Goal: Use online tool/utility: Utilize a website feature to perform a specific function

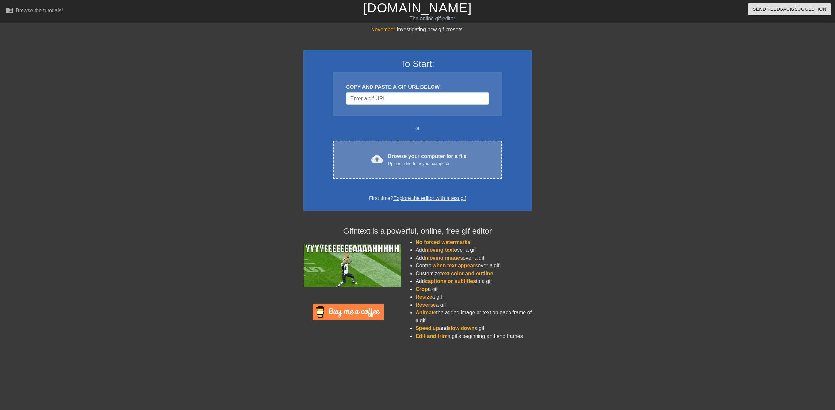
click at [425, 160] on div "Upload a file from your computer" at bounding box center [427, 163] width 79 height 7
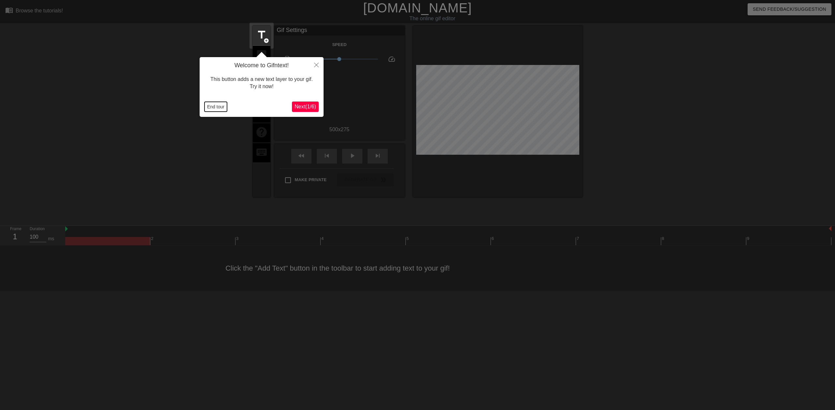
click at [221, 107] on button "End tour" at bounding box center [216, 107] width 23 height 10
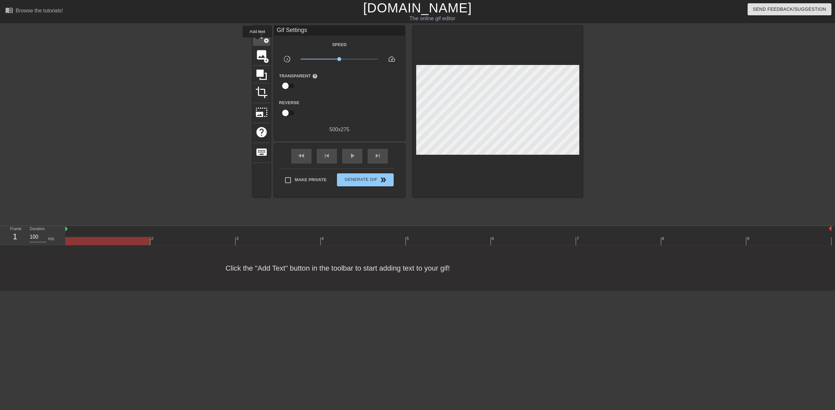
click at [257, 42] on div "title add_circle" at bounding box center [262, 36] width 18 height 20
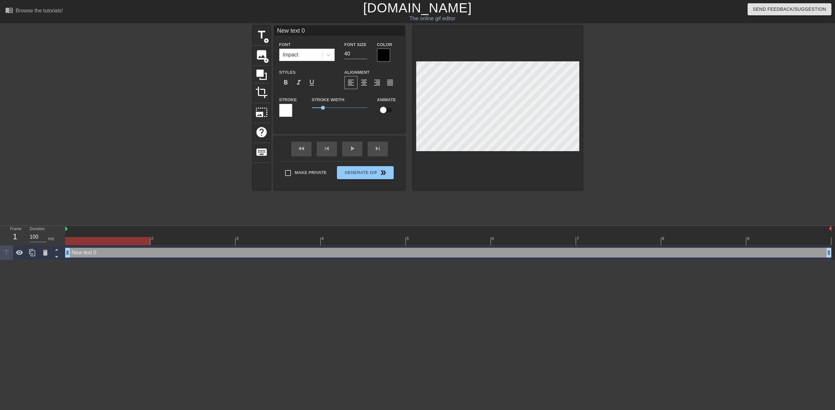
click at [381, 51] on div at bounding box center [383, 55] width 13 height 13
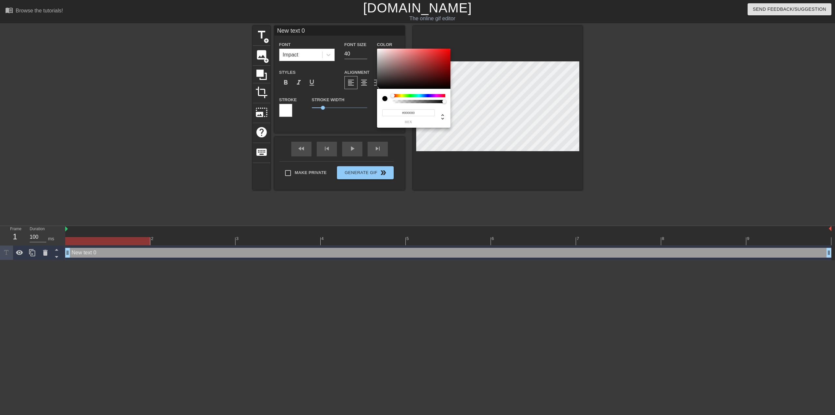
click at [383, 100] on div at bounding box center [384, 98] width 5 height 5
click at [399, 115] on input "#000000" at bounding box center [408, 112] width 53 height 7
click at [385, 98] on div at bounding box center [384, 98] width 5 height 5
click at [386, 98] on div at bounding box center [384, 98] width 5 height 5
type input "0"
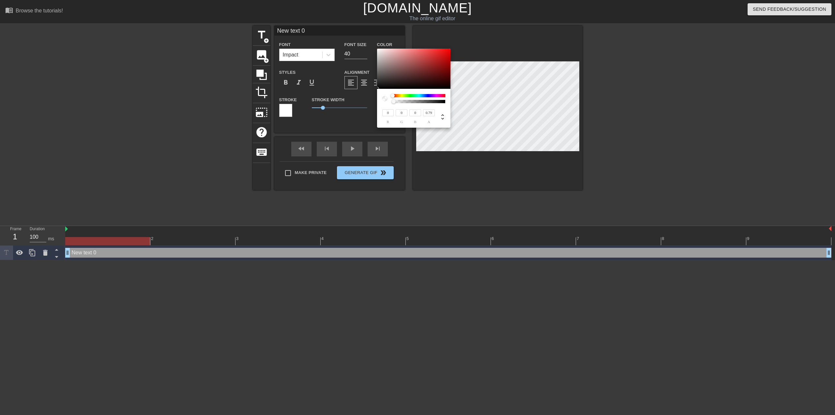
type input "1"
drag, startPoint x: 444, startPoint y: 102, endPoint x: 507, endPoint y: 97, distance: 62.5
click at [507, 97] on div "0 r 0 g 0 b 1 a" at bounding box center [417, 207] width 835 height 415
drag, startPoint x: 389, startPoint y: 113, endPoint x: 382, endPoint y: 112, distance: 6.6
click at [382, 112] on input "0" at bounding box center [388, 112] width 12 height 7
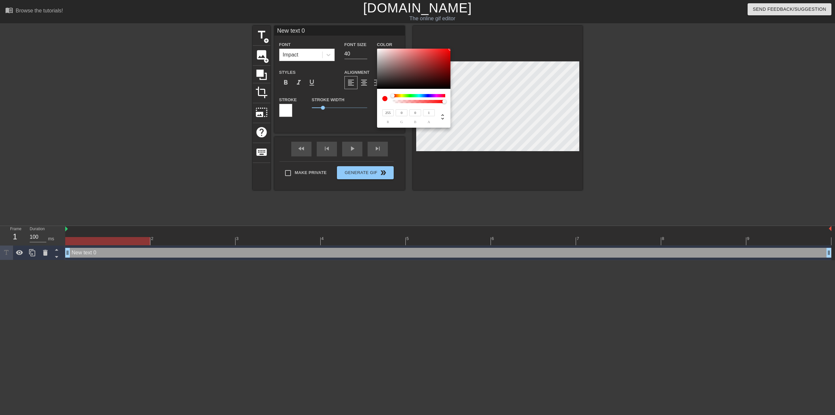
type input "255"
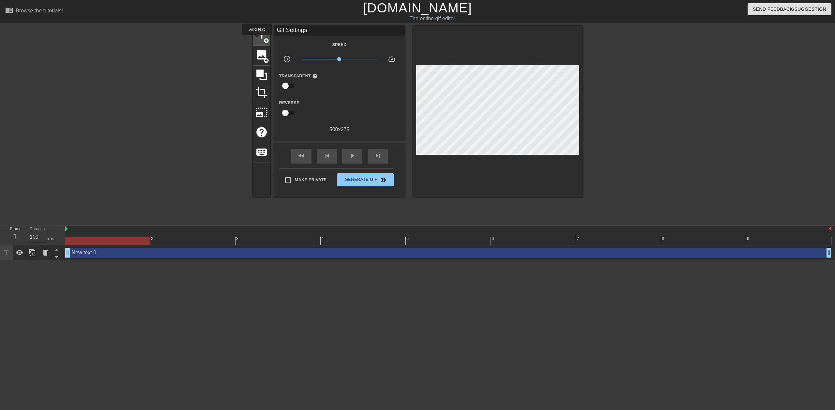
click at [257, 40] on span "title" at bounding box center [261, 35] width 12 height 12
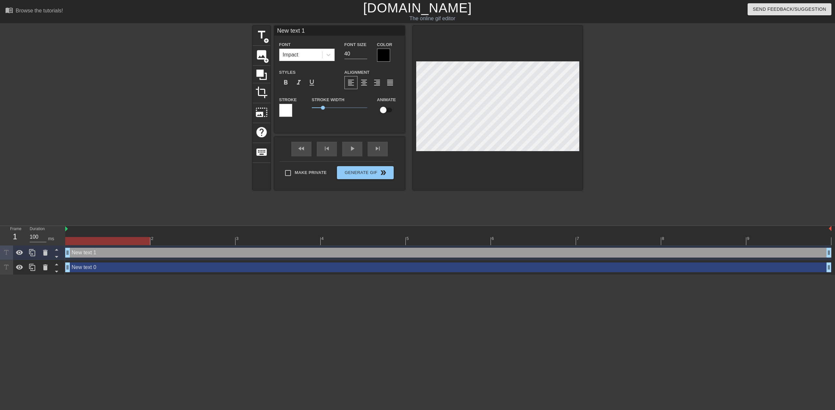
type input "New text 0"
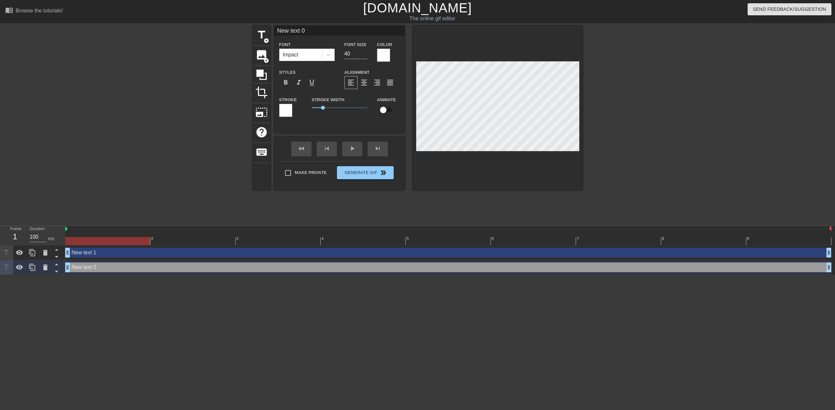
scroll to position [1, 2]
click at [285, 108] on div at bounding box center [285, 110] width 13 height 13
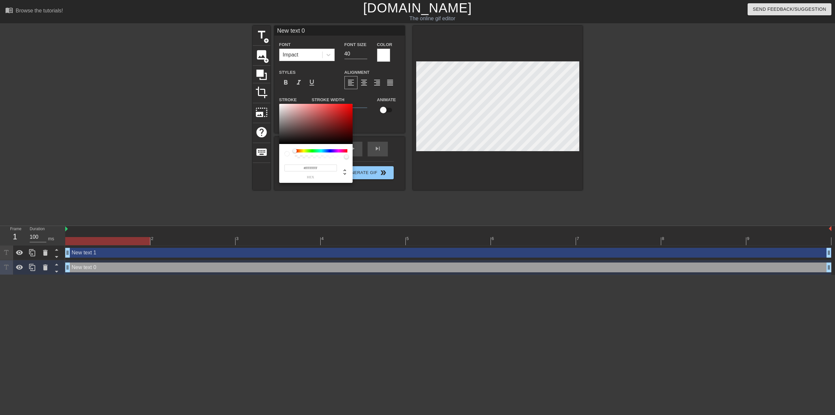
click at [287, 154] on div at bounding box center [286, 153] width 5 height 5
drag, startPoint x: 323, startPoint y: 167, endPoint x: 306, endPoint y: 169, distance: 16.7
click at [306, 169] on input "#FFFFFF" at bounding box center [310, 167] width 53 height 7
type input "#000000"
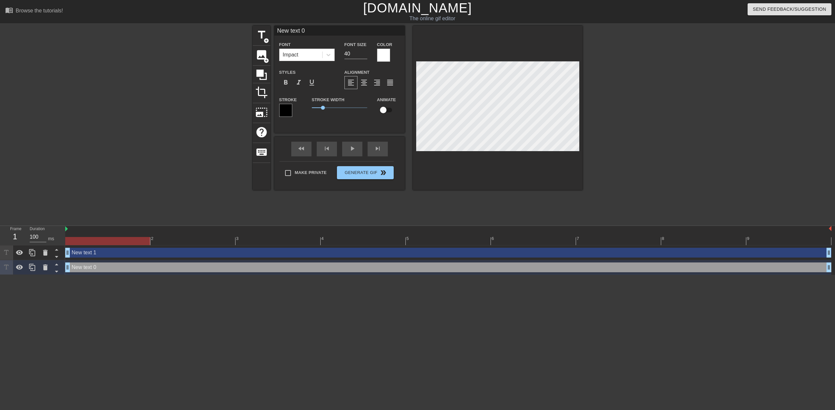
scroll to position [1, 2]
type input "K"
type textarea "K"
type input "Ky"
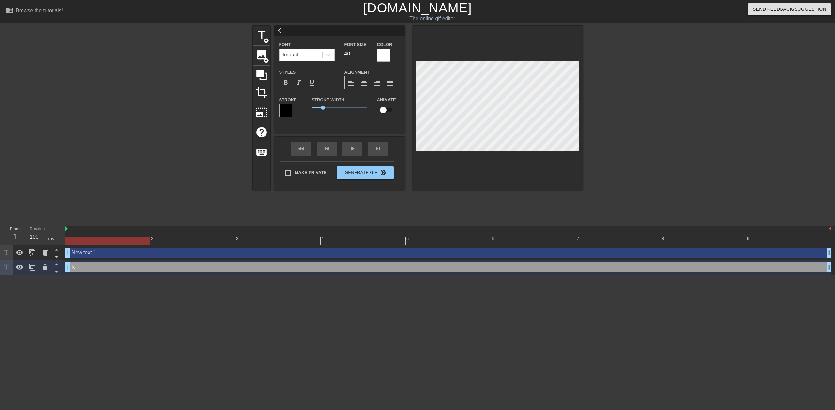
type textarea "Ky"
type input "[PERSON_NAME]"
type textarea "[PERSON_NAME]"
type input "[PERSON_NAME]"
type textarea "[PERSON_NAME]"
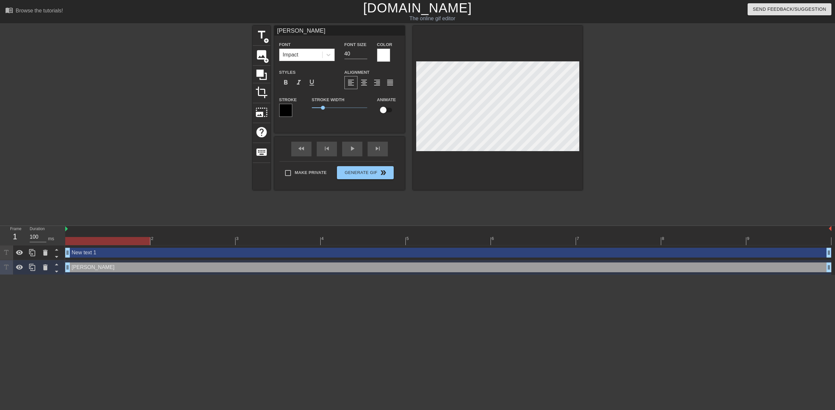
type input "New text 1"
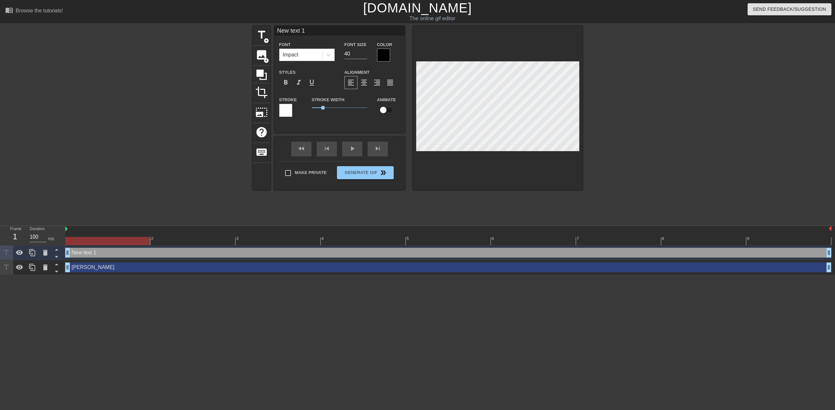
click at [388, 55] on div at bounding box center [383, 55] width 13 height 13
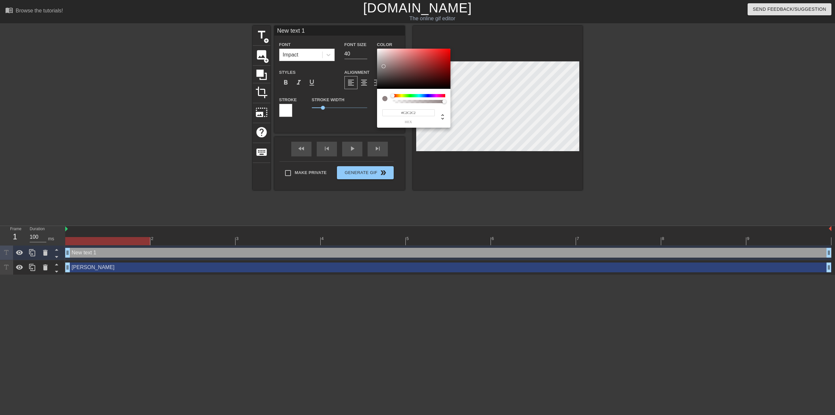
type input "#FFFFFF"
drag, startPoint x: 383, startPoint y: 67, endPoint x: 341, endPoint y: 9, distance: 71.6
click at [341, 9] on div "#FFFFFF hex" at bounding box center [417, 207] width 835 height 415
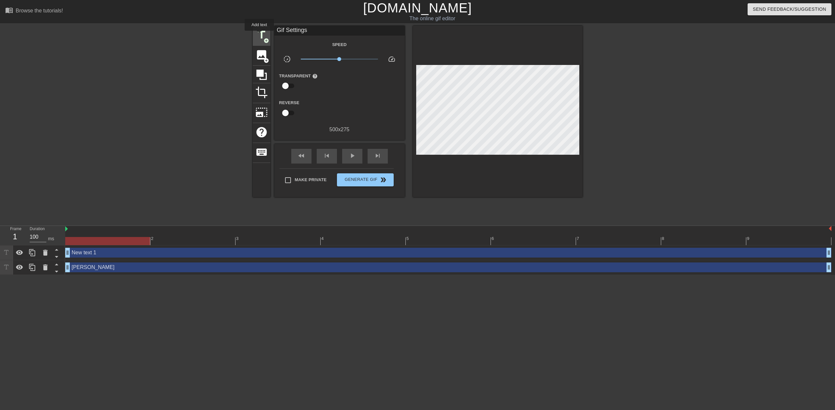
click at [259, 35] on span "title" at bounding box center [261, 35] width 12 height 12
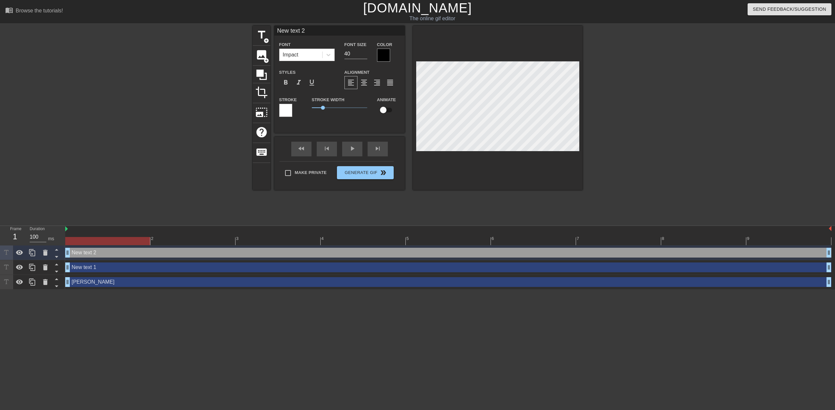
click at [322, 30] on input "New text 2" at bounding box center [339, 31] width 130 height 10
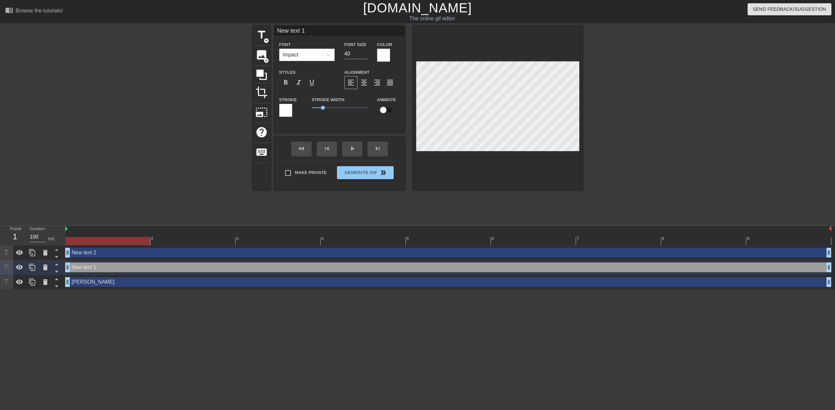
type input "New text 2"
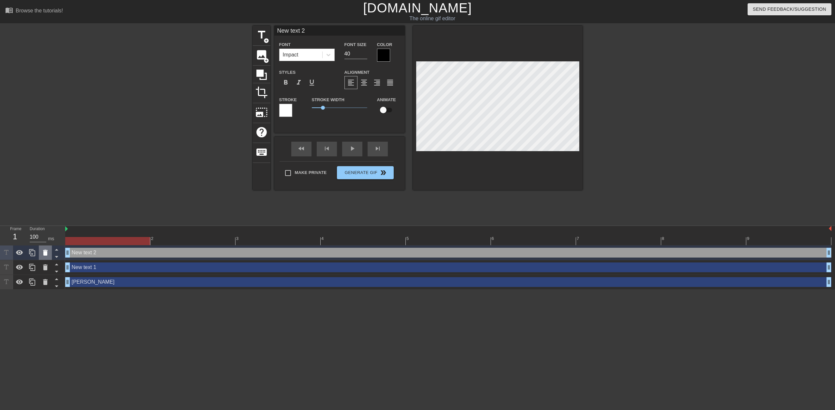
click at [48, 254] on icon at bounding box center [45, 253] width 8 height 8
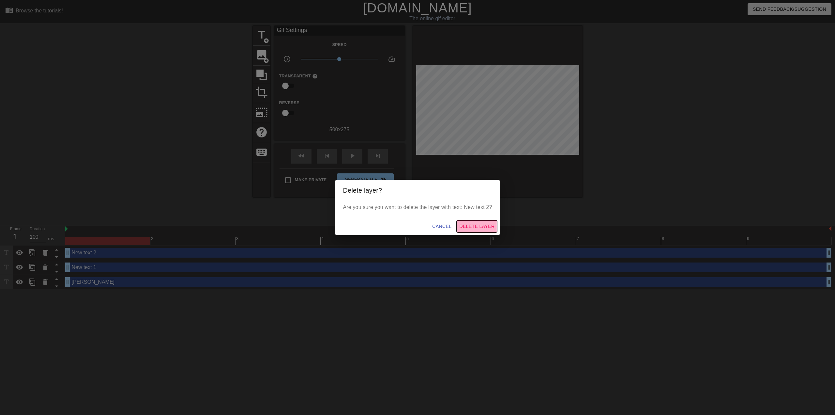
click at [467, 224] on span "Delete Layer" at bounding box center [476, 226] width 35 height 8
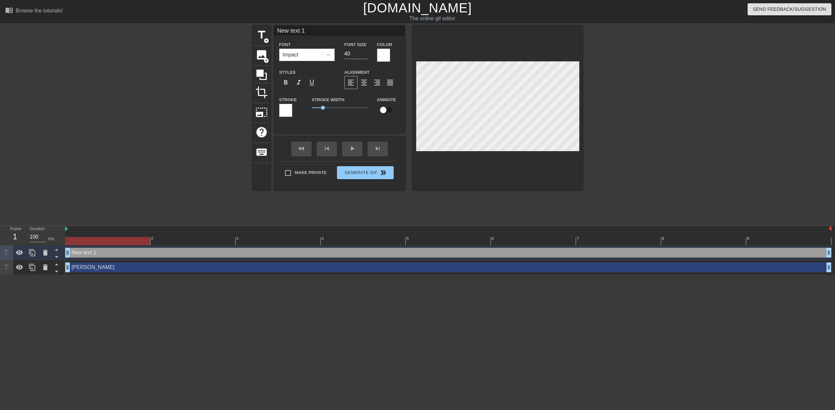
click at [286, 110] on div at bounding box center [285, 110] width 13 height 13
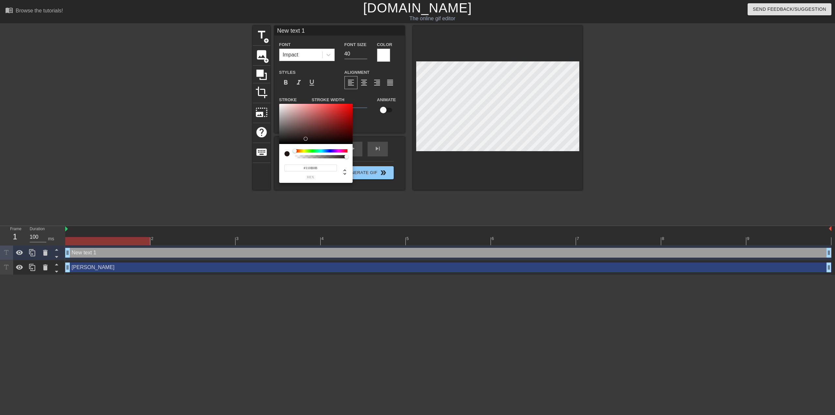
type input "#000000"
drag, startPoint x: 296, startPoint y: 123, endPoint x: 248, endPoint y: 160, distance: 60.6
click at [248, 160] on div "#000000 hex" at bounding box center [417, 207] width 835 height 415
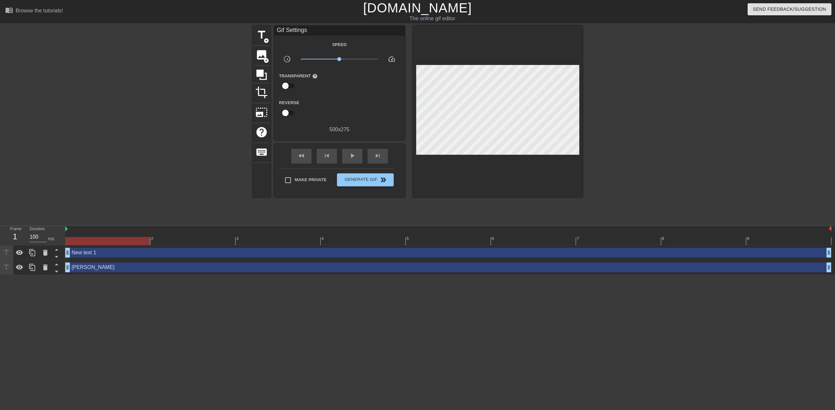
click at [115, 252] on div "New text 1 drag_handle drag_handle" at bounding box center [448, 253] width 766 height 10
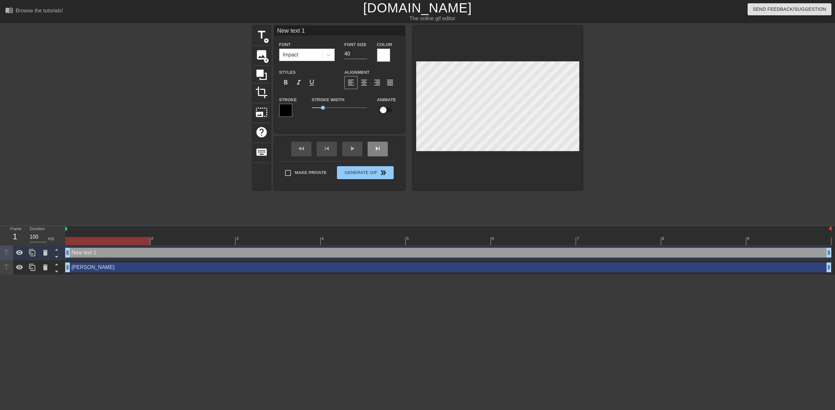
scroll to position [1, 2]
type input "o"
type textarea "o"
type input "ou"
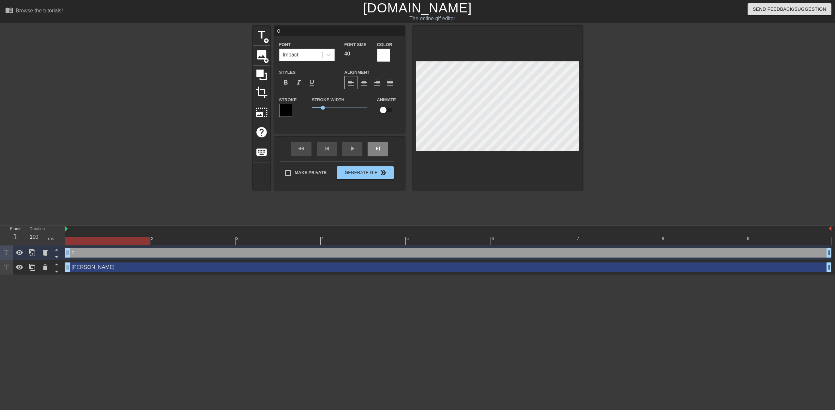
type textarea "ou"
type input "our"
type textarea "our"
type input "our"
type textarea "our"
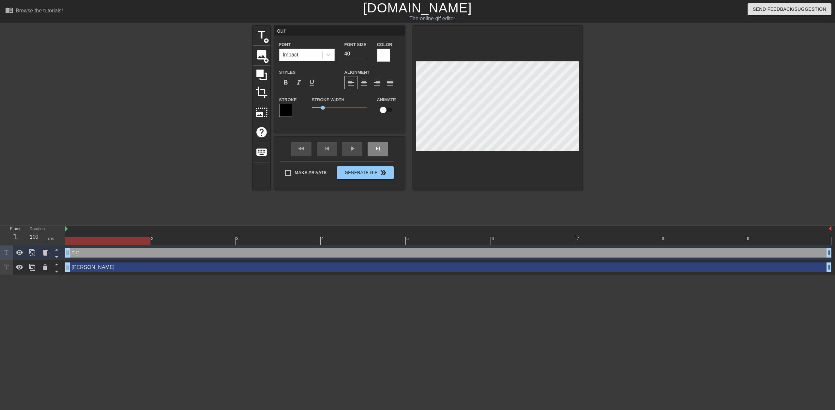
type input "our l"
type textarea "our l"
type input "our li"
type textarea "our li"
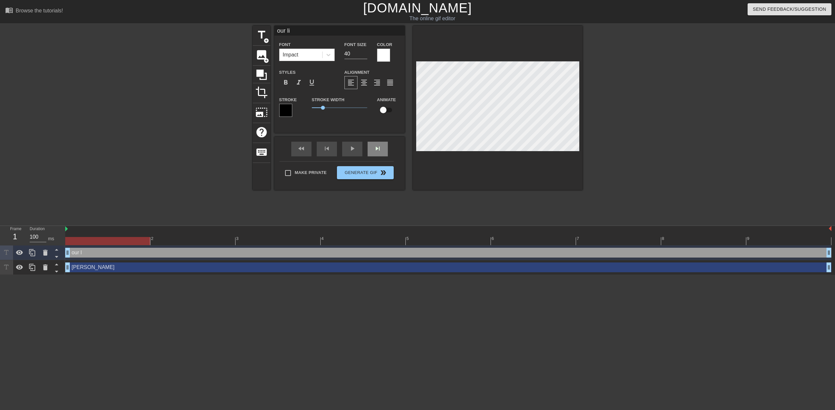
type input "our lil"
type textarea "our lil"
type input "our lil"
type textarea "our lil"
type input "our lil c"
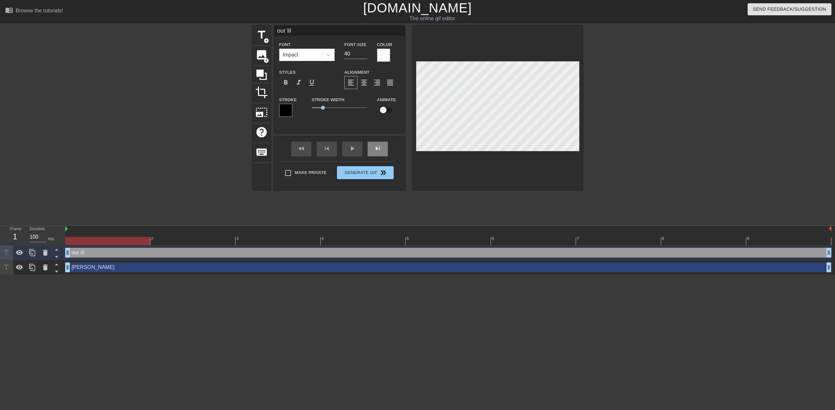
type textarea "our lil c"
type input "our lil ch"
type textarea "our lil ch"
type input "our lil cha"
type textarea "our [PERSON_NAME]"
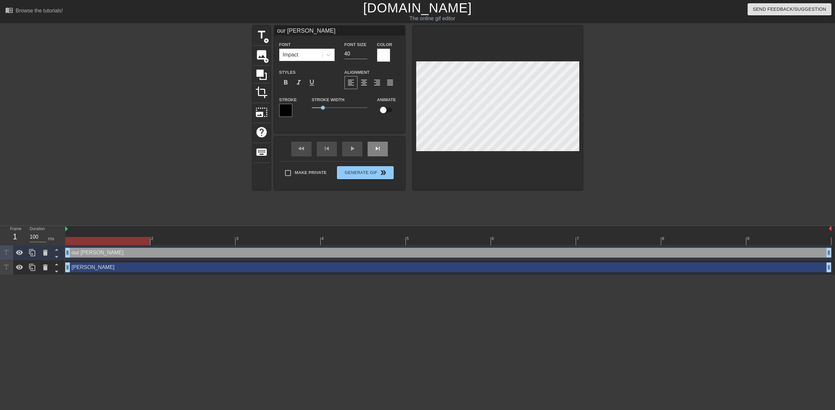
type input "our [PERSON_NAME]"
type textarea "our [PERSON_NAME]"
type input "our [PERSON_NAME]"
type textarea "our [PERSON_NAME]"
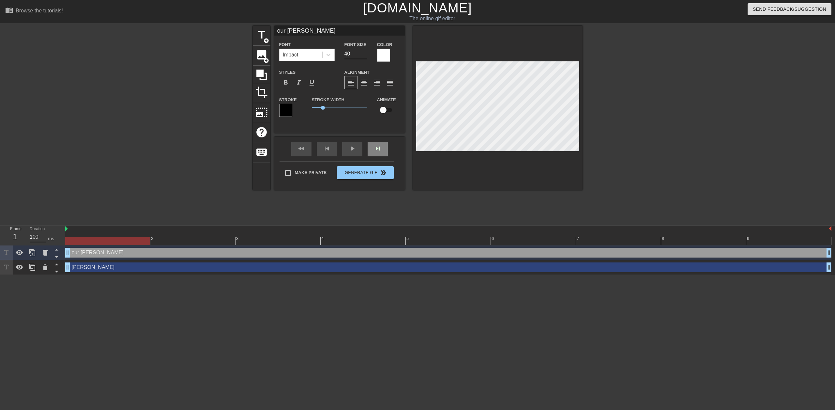
type input "our [PERSON_NAME]"
type textarea "our [PERSON_NAME]"
type input "our lil changies"
type textarea "our lil changies"
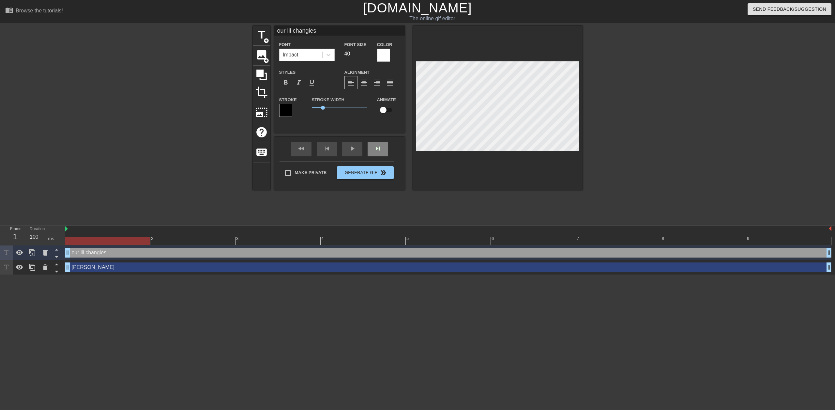
scroll to position [1, 3]
drag, startPoint x: 353, startPoint y: 53, endPoint x: 340, endPoint y: 53, distance: 13.4
click at [340, 53] on div "Font Size 40" at bounding box center [356, 50] width 33 height 21
type input "22"
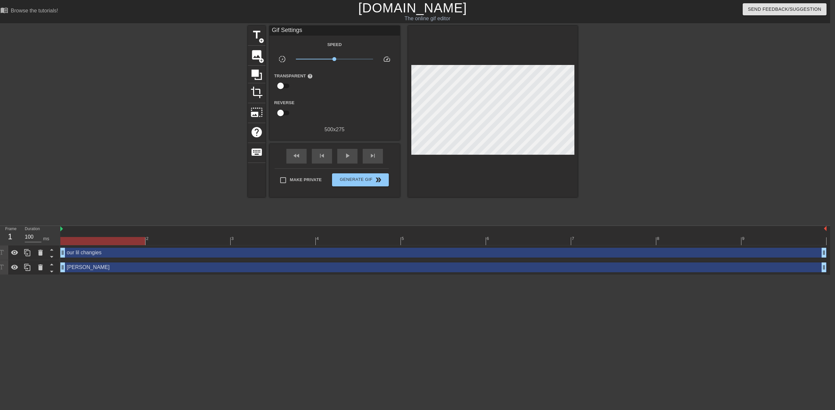
scroll to position [0, 0]
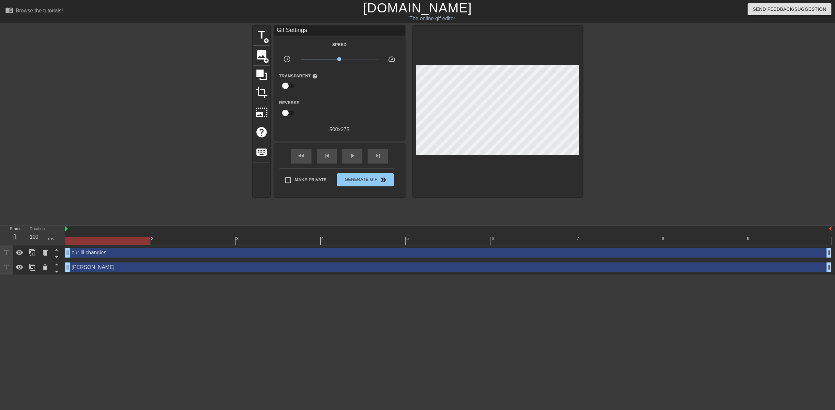
drag, startPoint x: 92, startPoint y: 310, endPoint x: 89, endPoint y: 294, distance: 16.7
click at [92, 275] on html "menu_book Browse the tutorials! [DOMAIN_NAME] The online gif editor Send Feedba…" at bounding box center [417, 137] width 835 height 275
click at [120, 119] on div "title add_circle image add_circle crop photo_size_select_large help keyboard Gi…" at bounding box center [417, 124] width 835 height 196
click at [125, 241] on div at bounding box center [107, 241] width 85 height 8
drag, startPoint x: 150, startPoint y: 239, endPoint x: 74, endPoint y: 240, distance: 76.3
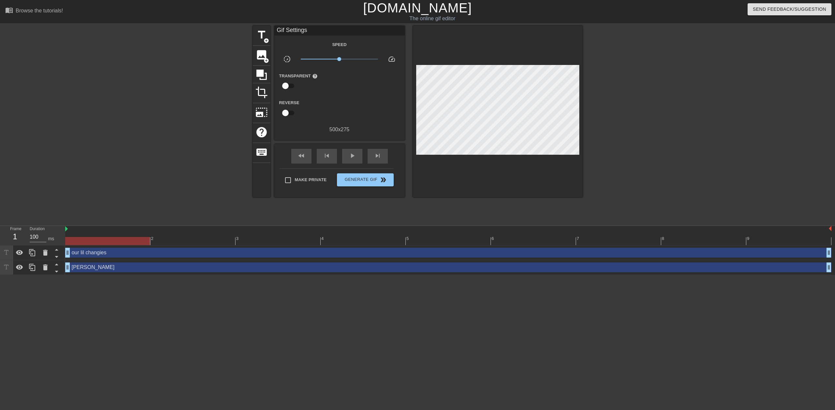
click at [74, 240] on div at bounding box center [448, 241] width 766 height 8
type input "100"
drag, startPoint x: 91, startPoint y: 240, endPoint x: 43, endPoint y: 229, distance: 48.6
click at [43, 229] on div "Frame 1 Duration 100 ms 2 3 4 5 6 7 8 9 our lil changies drag_handle drag_handl…" at bounding box center [417, 250] width 835 height 49
click at [366, 177] on span "Generate Gif double_arrow" at bounding box center [365, 180] width 51 height 8
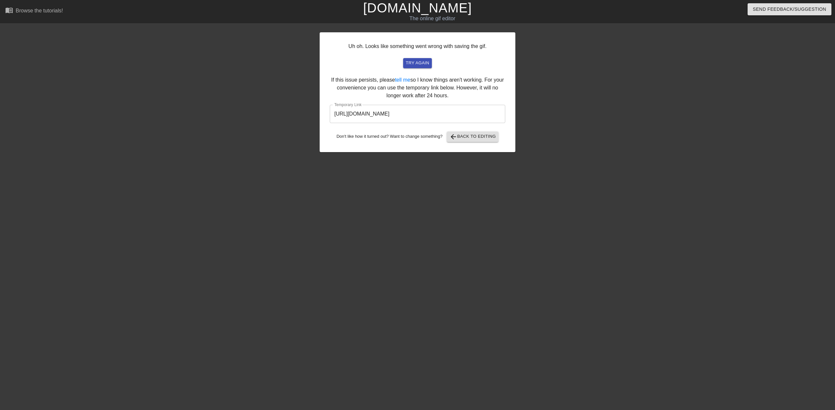
click at [470, 118] on input "[URL][DOMAIN_NAME]" at bounding box center [418, 114] width 176 height 18
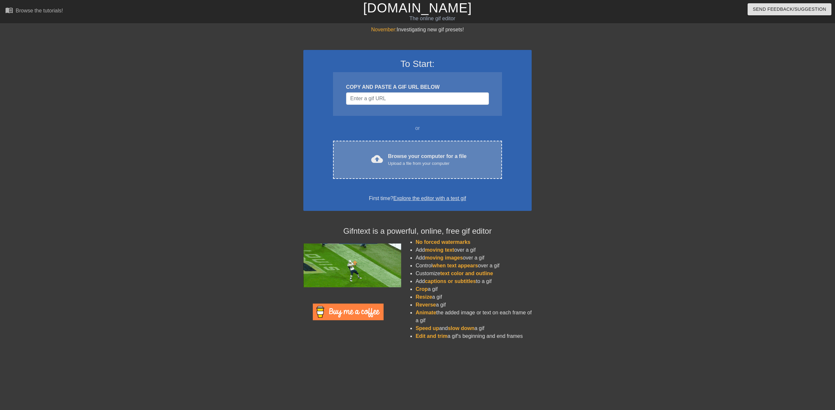
click at [405, 161] on div "Upload a file from your computer" at bounding box center [427, 163] width 79 height 7
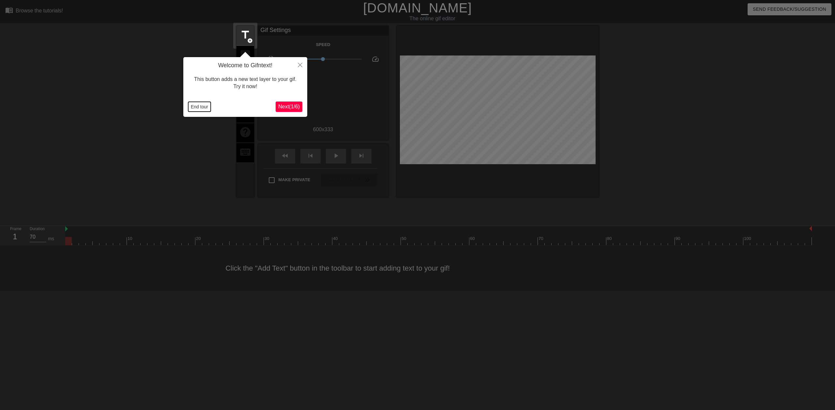
click at [202, 108] on button "End tour" at bounding box center [199, 107] width 23 height 10
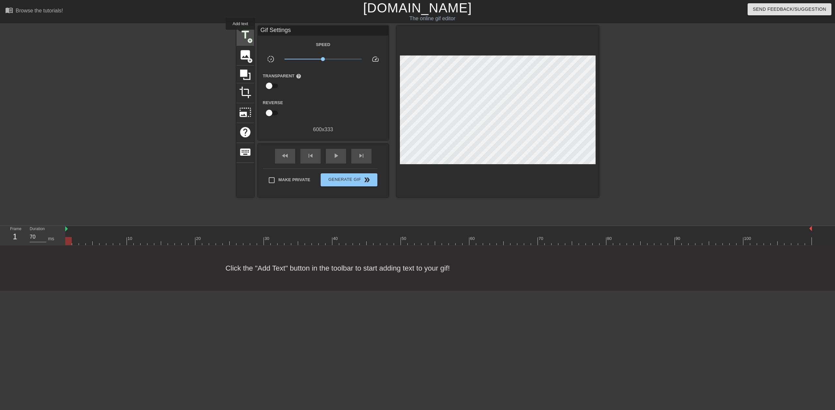
click at [240, 34] on span "title" at bounding box center [245, 35] width 12 height 12
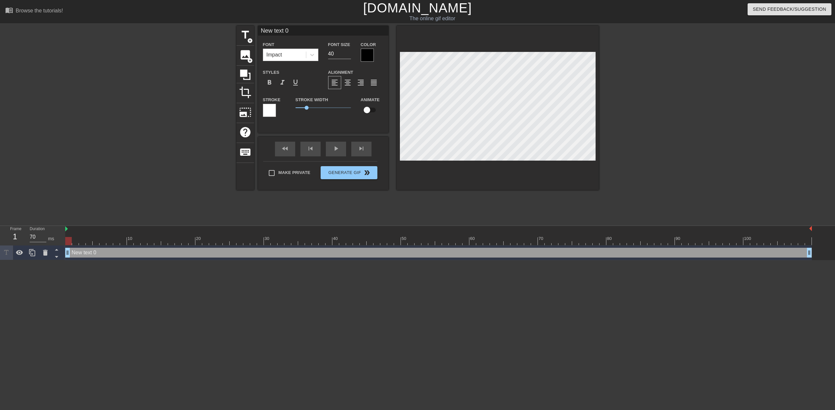
scroll to position [1, 2]
type input "K"
type textarea "K"
type input "Ky"
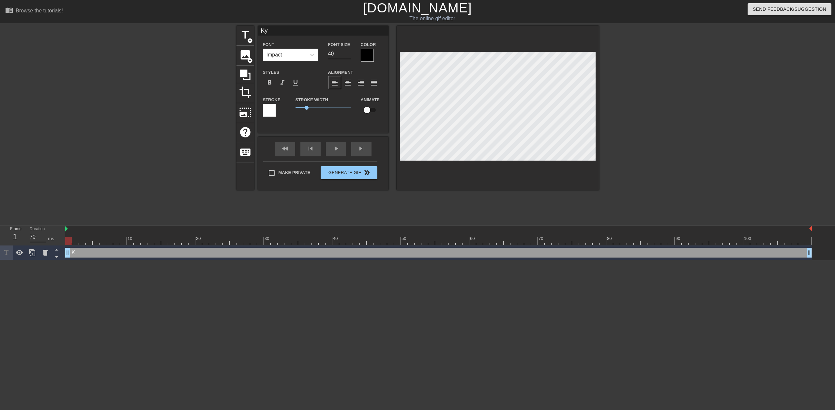
type textarea "Ky"
type input "[PERSON_NAME]"
type textarea "[PERSON_NAME]"
type input "[PERSON_NAME]"
type textarea "[PERSON_NAME]"
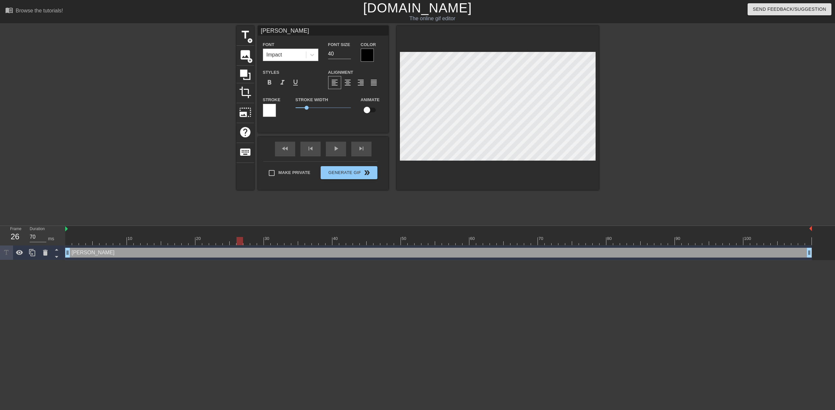
drag, startPoint x: 68, startPoint y: 241, endPoint x: 238, endPoint y: 238, distance: 169.7
click at [238, 238] on div at bounding box center [240, 241] width 7 height 8
drag, startPoint x: 68, startPoint y: 250, endPoint x: 238, endPoint y: 254, distance: 169.7
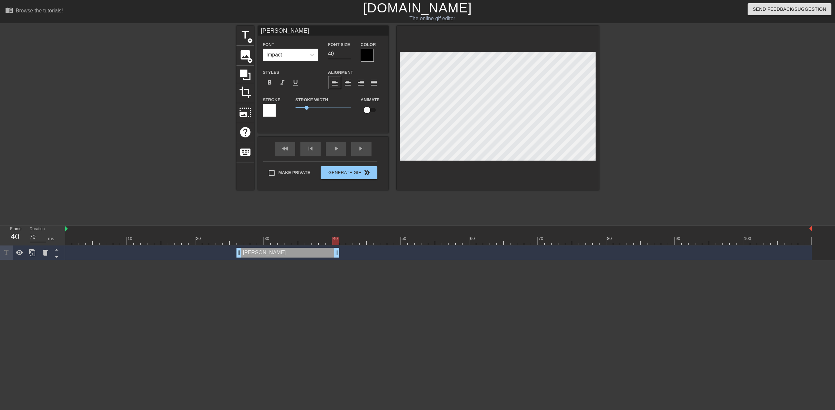
drag, startPoint x: 810, startPoint y: 253, endPoint x: 341, endPoint y: 249, distance: 469.8
click at [341, 249] on div "Kyle drag_handle drag_handle" at bounding box center [438, 253] width 747 height 10
click at [30, 253] on icon at bounding box center [32, 253] width 8 height 8
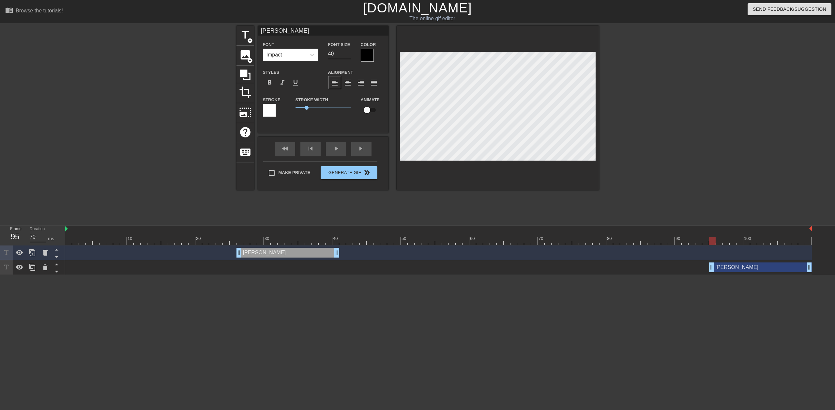
drag, startPoint x: 305, startPoint y: 267, endPoint x: 785, endPoint y: 264, distance: 479.3
click at [785, 264] on div "Kyle drag_handle drag_handle" at bounding box center [760, 267] width 103 height 10
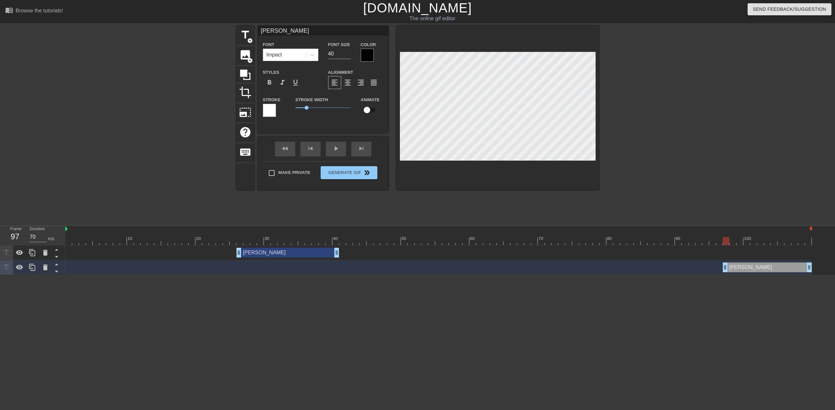
drag, startPoint x: 712, startPoint y: 268, endPoint x: 723, endPoint y: 264, distance: 11.7
click at [723, 264] on div "Kyle drag_handle drag_handle" at bounding box center [438, 267] width 747 height 10
drag, startPoint x: 808, startPoint y: 268, endPoint x: 815, endPoint y: 267, distance: 6.6
click at [815, 267] on div "Kyle drag_handle drag_handle Kyle drag_handle drag_handle" at bounding box center [450, 259] width 770 height 29
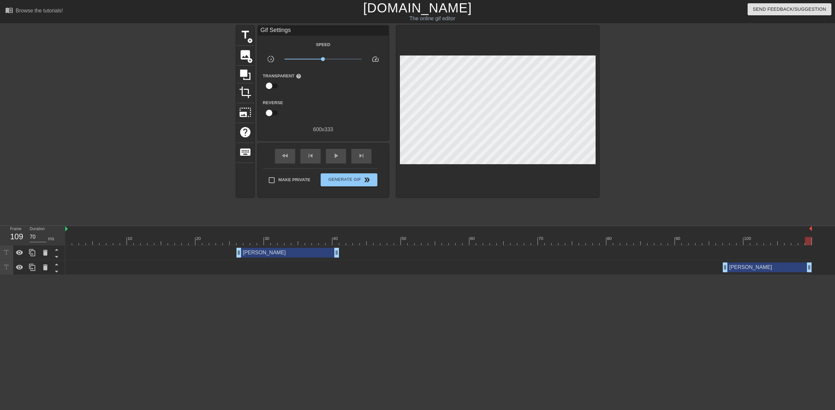
click at [332, 275] on html "menu_book Browse the tutorials! Gifntext.com The online gif editor Send Feedbac…" at bounding box center [417, 137] width 835 height 275
click at [65, 240] on div "Frame 109 Duration 70 ms" at bounding box center [32, 236] width 65 height 20
click at [69, 241] on div at bounding box center [438, 241] width 747 height 8
drag, startPoint x: 68, startPoint y: 240, endPoint x: 45, endPoint y: 228, distance: 26.0
click at [45, 228] on div "Frame 1 Duration 70 ms 10 20 30 40 50 60 70 80 90 100 Kyle drag_handle drag_han…" at bounding box center [417, 250] width 835 height 49
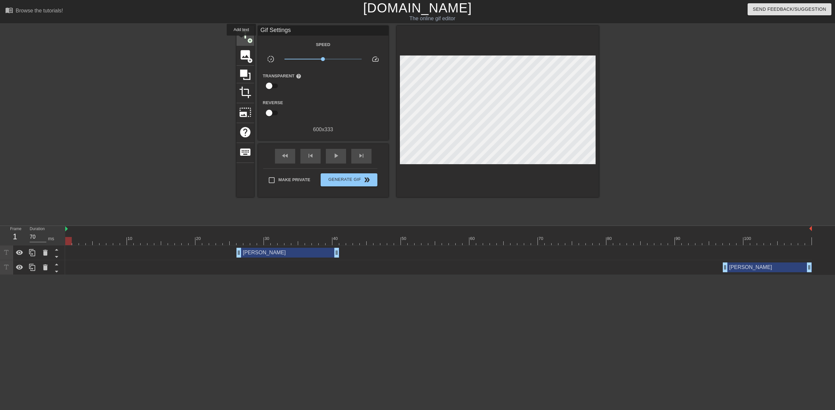
click at [241, 40] on span "title" at bounding box center [245, 35] width 12 height 12
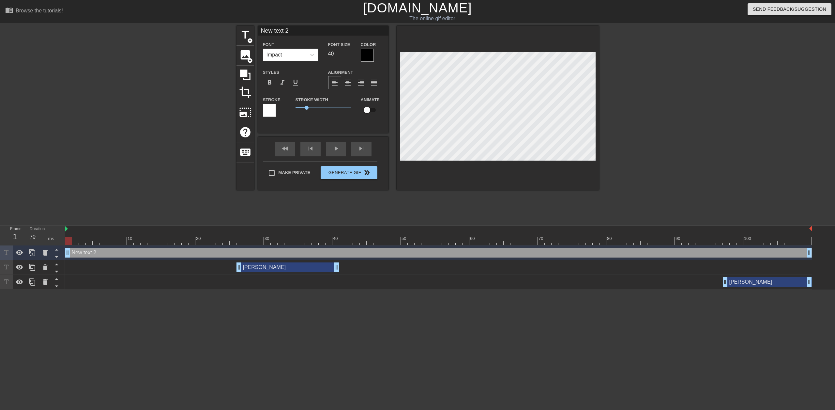
drag, startPoint x: 338, startPoint y: 54, endPoint x: 326, endPoint y: 53, distance: 12.8
click at [326, 53] on div "Font Size 40" at bounding box center [339, 50] width 33 height 21
type input "30"
drag, startPoint x: 299, startPoint y: 30, endPoint x: 229, endPoint y: 30, distance: 70.8
click at [229, 30] on div "title add_circle image add_circle crop photo_size_select_large help keyboard Ne…" at bounding box center [417, 124] width 835 height 196
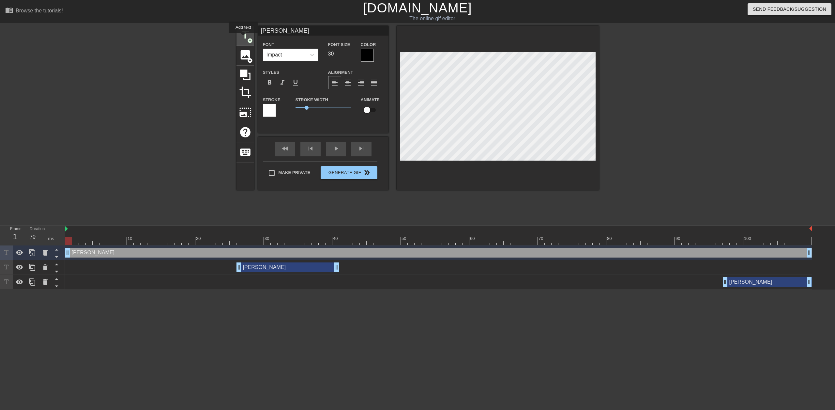
click at [243, 38] on span "title" at bounding box center [245, 35] width 12 height 12
type input "New text 3"
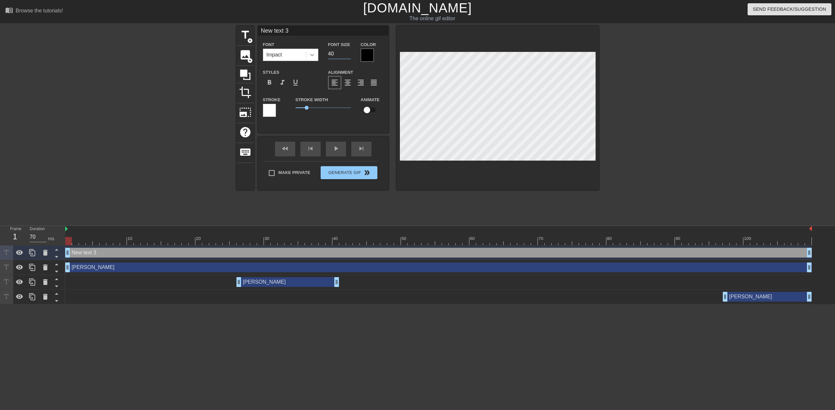
drag, startPoint x: 336, startPoint y: 52, endPoint x: 314, endPoint y: 56, distance: 22.9
click at [314, 56] on div "Font Impact Font Size 40 Color" at bounding box center [323, 50] width 130 height 21
type input "30"
click at [309, 28] on input "New text 3" at bounding box center [323, 31] width 130 height 10
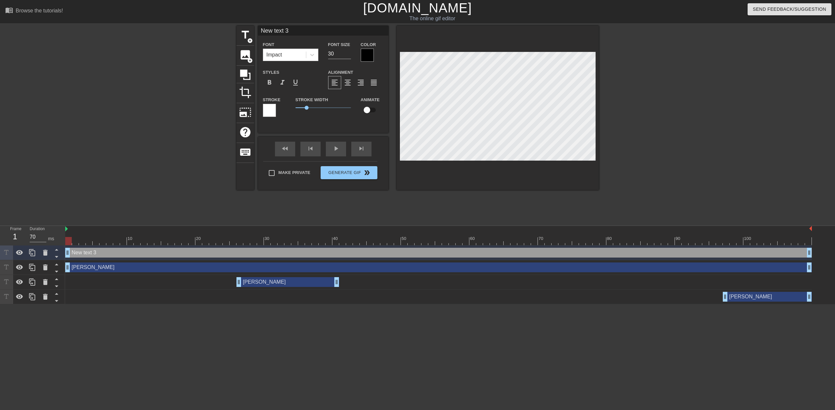
click at [309, 28] on input "New text 3" at bounding box center [323, 31] width 130 height 10
click at [244, 41] on span "title" at bounding box center [245, 35] width 12 height 12
type input "New text 4"
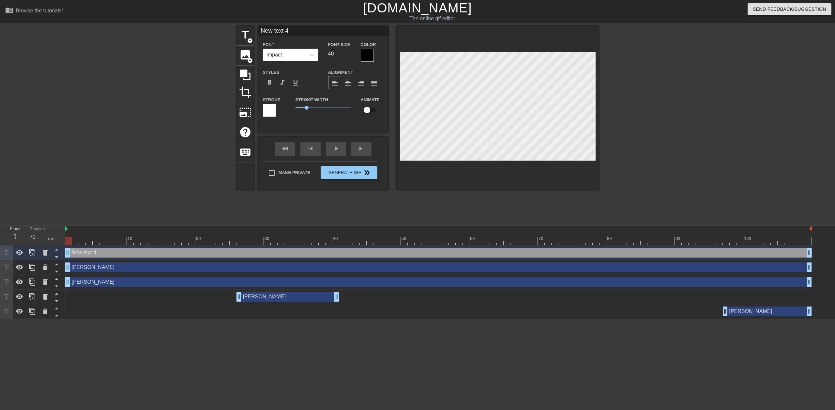
drag, startPoint x: 334, startPoint y: 55, endPoint x: 327, endPoint y: 55, distance: 6.9
click at [327, 55] on div "Font Size 40" at bounding box center [339, 50] width 33 height 21
type input "30"
click at [353, 31] on input "New text 4" at bounding box center [323, 31] width 130 height 10
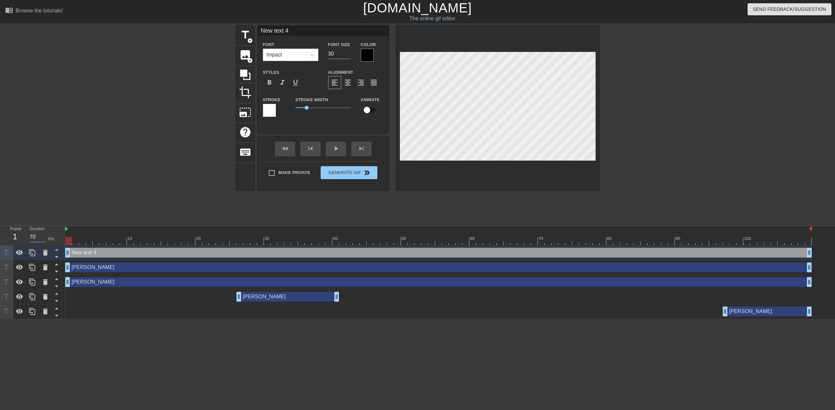
click at [353, 31] on input "New text 4" at bounding box center [323, 31] width 130 height 10
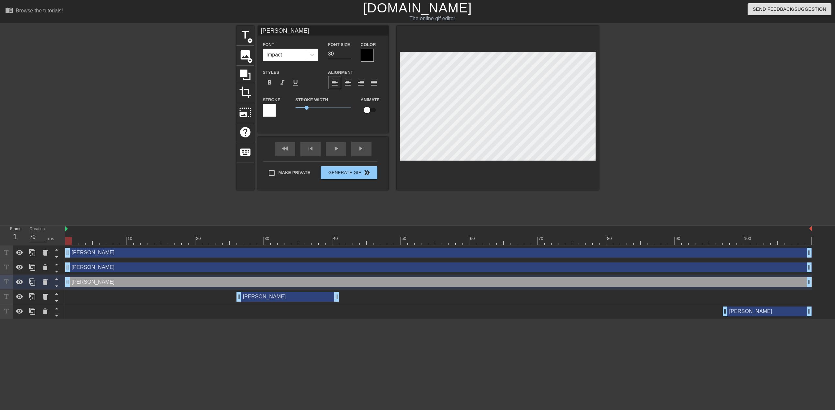
click at [293, 32] on input "Andrew" at bounding box center [323, 31] width 130 height 10
type input "Andy"
click at [418, 319] on html "menu_book Browse the tutorials! Gifntext.com The online gif editor Send Feedbac…" at bounding box center [417, 159] width 835 height 319
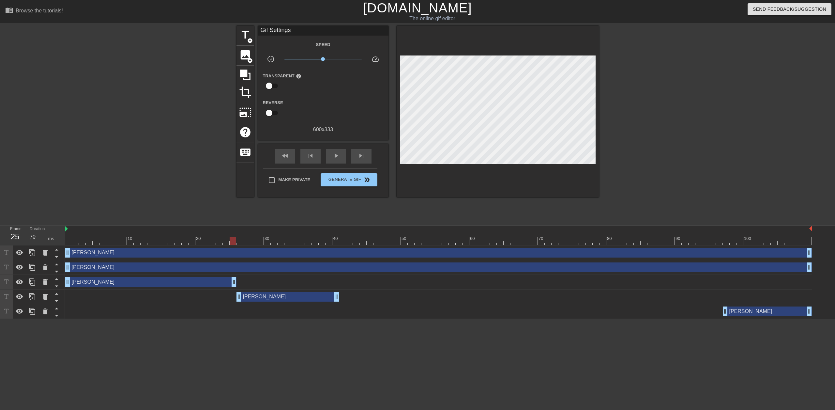
drag, startPoint x: 811, startPoint y: 284, endPoint x: 237, endPoint y: 284, distance: 574.2
click at [237, 284] on div "Andy drag_handle drag_handle" at bounding box center [438, 282] width 747 height 10
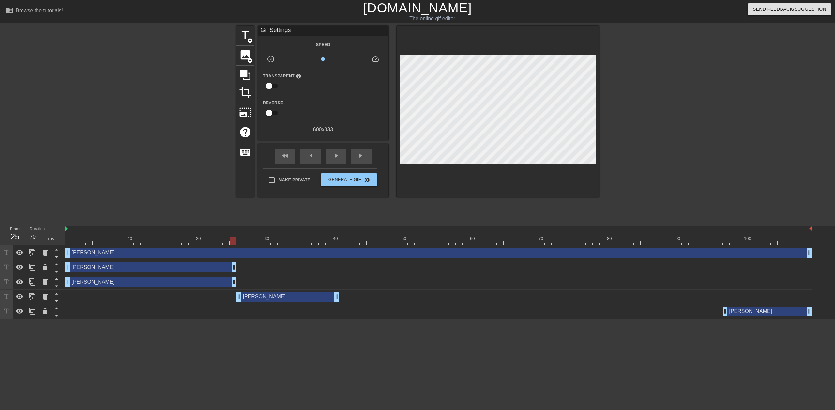
drag, startPoint x: 810, startPoint y: 270, endPoint x: 238, endPoint y: 280, distance: 572.6
click at [238, 280] on div "Nathan drag_handle drag_handle Hodges drag_handle drag_handle Andy drag_handle …" at bounding box center [450, 281] width 770 height 73
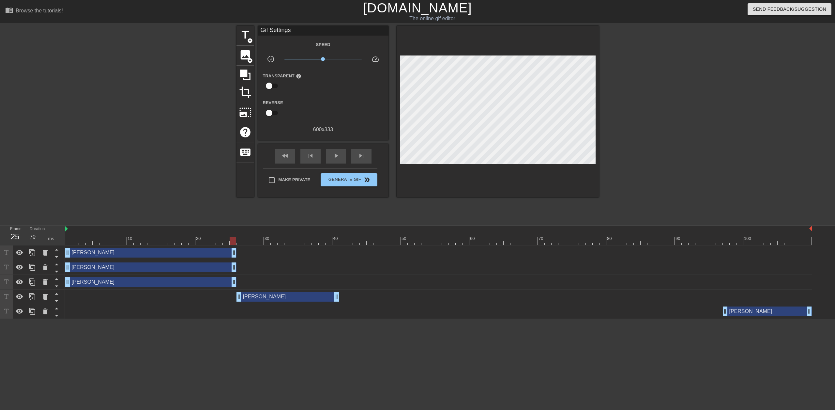
drag, startPoint x: 807, startPoint y: 254, endPoint x: 231, endPoint y: 260, distance: 576.5
click at [231, 260] on div "Nathan drag_handle drag_handle Hodges drag_handle drag_handle Andy drag_handle …" at bounding box center [450, 281] width 770 height 73
click at [30, 254] on icon at bounding box center [32, 252] width 6 height 7
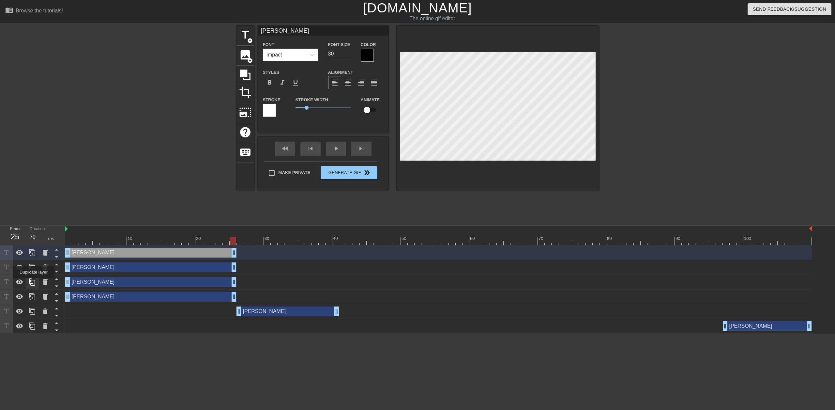
click at [34, 283] on icon at bounding box center [32, 282] width 8 height 8
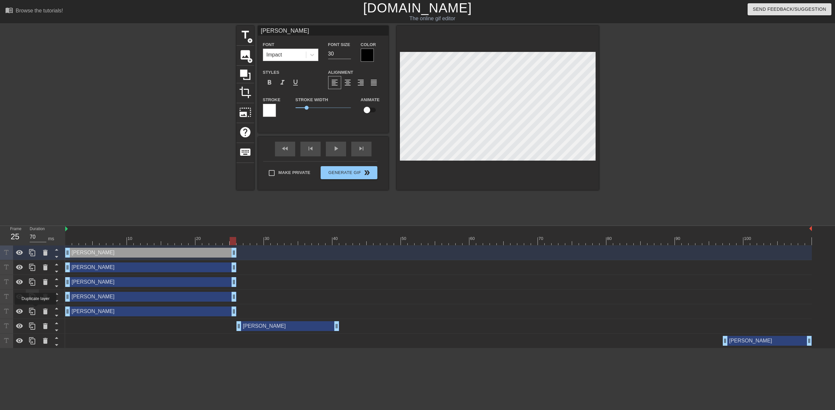
click at [35, 311] on div at bounding box center [32, 311] width 13 height 14
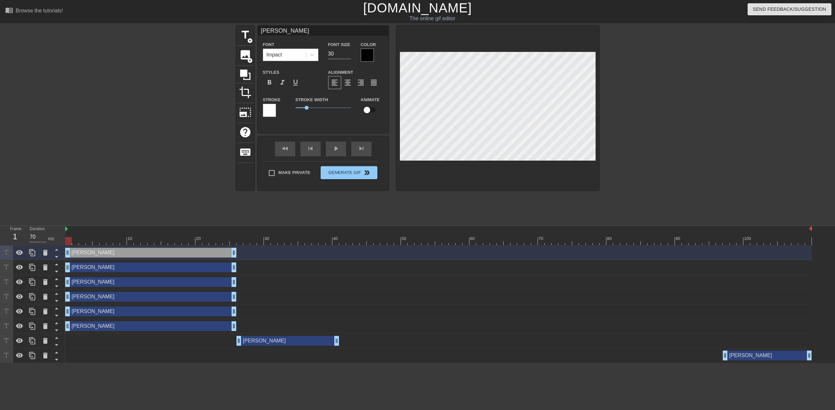
drag, startPoint x: 130, startPoint y: 269, endPoint x: 127, endPoint y: 277, distance: 8.9
click at [127, 277] on div "Andy drag_handle drag_handle Hodges drag_handle drag_handle Nathan drag_handle …" at bounding box center [450, 303] width 770 height 117
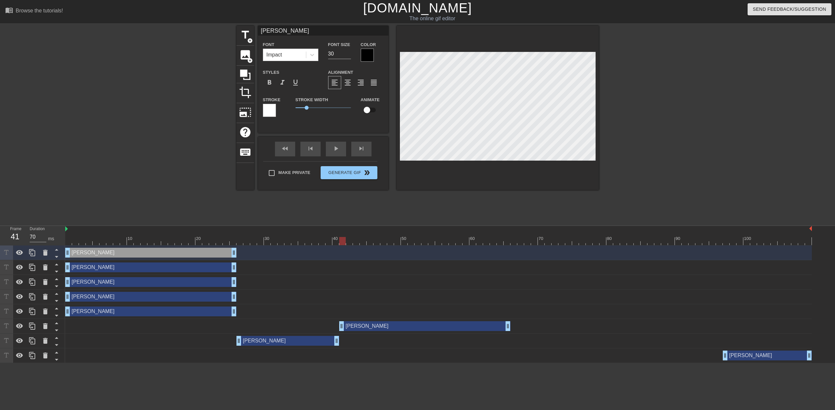
drag, startPoint x: 113, startPoint y: 327, endPoint x: 387, endPoint y: 291, distance: 276.1
click at [387, 291] on div "Andy drag_handle drag_handle Hodges drag_handle drag_handle Nathan drag_handle …" at bounding box center [450, 303] width 770 height 117
drag, startPoint x: 509, startPoint y: 327, endPoint x: 723, endPoint y: 339, distance: 214.0
click at [723, 339] on div "Andy drag_handle drag_handle Hodges drag_handle drag_handle Nathan drag_handle …" at bounding box center [450, 303] width 770 height 117
click at [191, 294] on div "Nathan drag_handle drag_handle" at bounding box center [150, 297] width 171 height 10
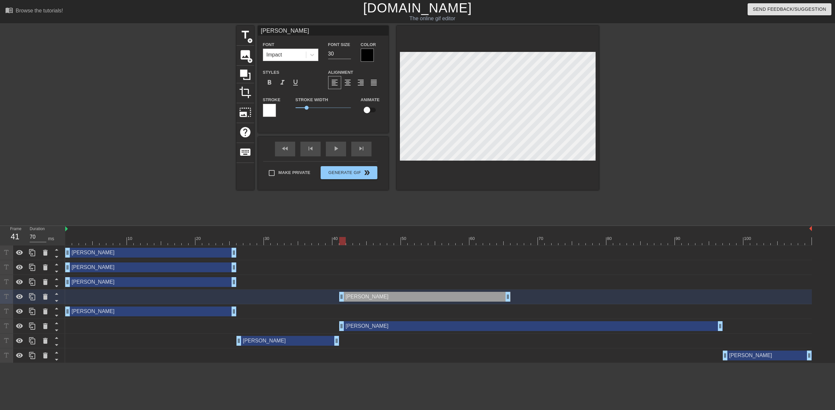
drag, startPoint x: 179, startPoint y: 295, endPoint x: 453, endPoint y: 305, distance: 274.2
click at [453, 305] on div "Andy drag_handle drag_handle Hodges drag_handle drag_handle Nathan drag_handle …" at bounding box center [450, 303] width 770 height 117
drag, startPoint x: 509, startPoint y: 296, endPoint x: 721, endPoint y: 302, distance: 211.8
click at [721, 302] on div "Nathan drag_handle drag_handle" at bounding box center [438, 296] width 747 height 15
click at [132, 265] on div "Hodges drag_handle drag_handle" at bounding box center [150, 267] width 171 height 10
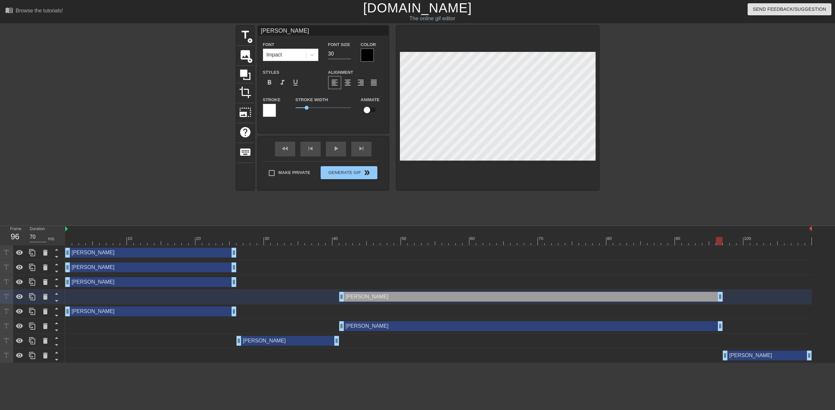
type input "Hodges"
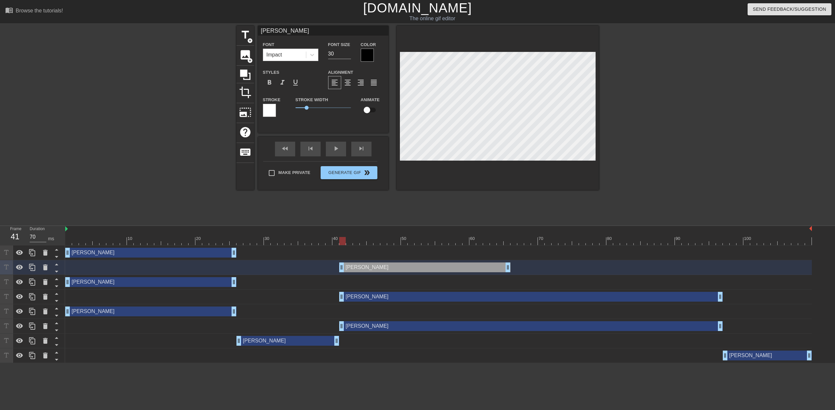
drag, startPoint x: 128, startPoint y: 267, endPoint x: 400, endPoint y: 282, distance: 272.2
click at [400, 282] on div "Andy drag_handle drag_handle Hodges drag_handle drag_handle Nathan drag_handle …" at bounding box center [450, 303] width 770 height 117
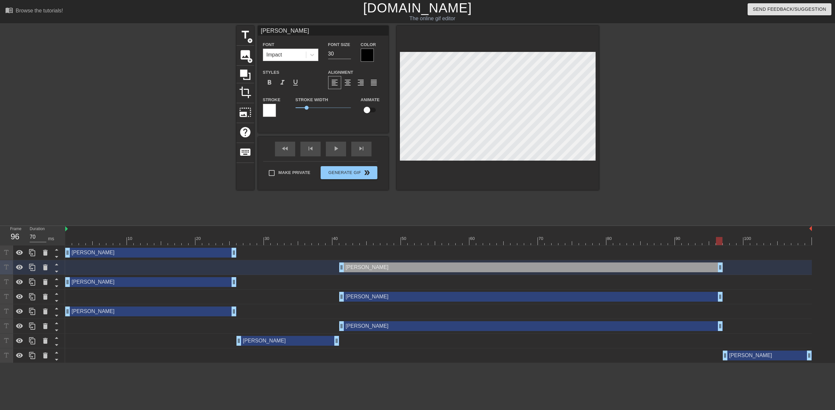
drag, startPoint x: 508, startPoint y: 267, endPoint x: 720, endPoint y: 277, distance: 212.3
click at [720, 277] on div "Andy drag_handle drag_handle Hodges drag_handle drag_handle Nathan drag_handle …" at bounding box center [450, 303] width 770 height 117
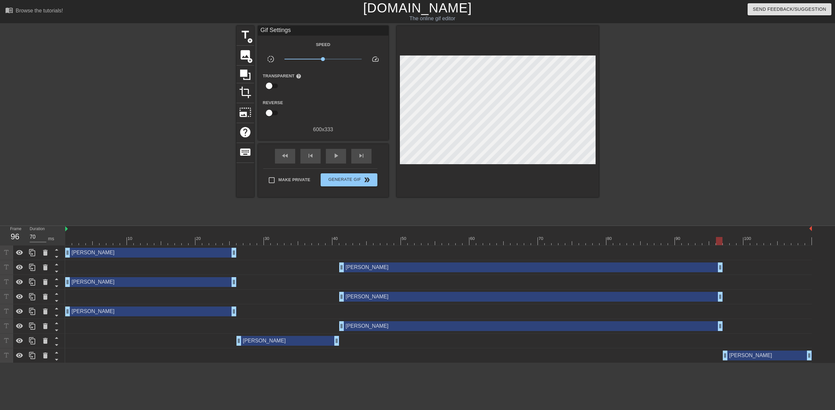
click at [627, 363] on html "menu_book Browse the tutorials! Gifntext.com The online gif editor Send Feedbac…" at bounding box center [417, 181] width 835 height 363
click at [350, 182] on span "Generate Gif double_arrow" at bounding box center [348, 180] width 51 height 8
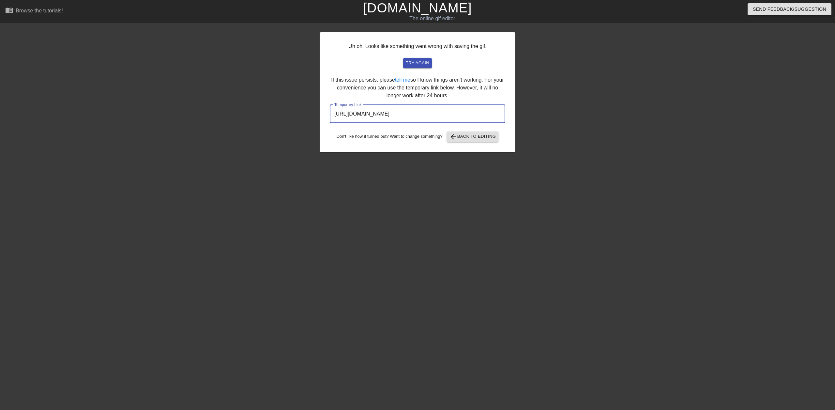
click at [475, 113] on input "https://www.gifntext.com/temp_generations/noV5n78A.gif" at bounding box center [418, 114] width 176 height 18
